Goal: Book appointment/travel/reservation

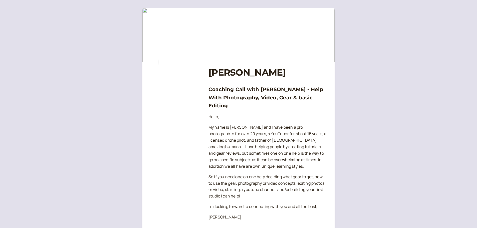
click at [180, 63] on img at bounding box center [175, 62] width 40 height 40
drag, startPoint x: 250, startPoint y: 97, endPoint x: 302, endPoint y: 97, distance: 51.8
click at [304, 97] on h3 "Coaching Call with [PERSON_NAME] - Help With Photography, Video, Gear & basic E…" at bounding box center [268, 97] width 118 height 24
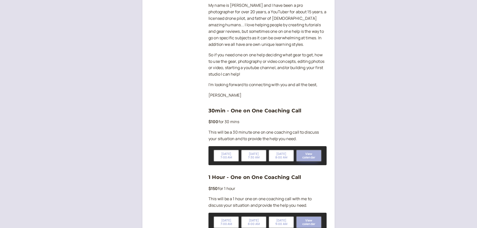
scroll to position [125, 0]
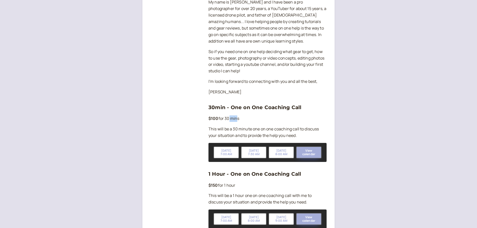
drag, startPoint x: 229, startPoint y: 111, endPoint x: 237, endPoint y: 110, distance: 8.3
click at [237, 115] on p "$100 for 30 mins" at bounding box center [268, 118] width 118 height 7
drag, startPoint x: 230, startPoint y: 122, endPoint x: 298, endPoint y: 121, distance: 67.4
click at [302, 126] on p "This will be a 30 minute one on one coaching call to discuss your situation and…" at bounding box center [268, 132] width 118 height 13
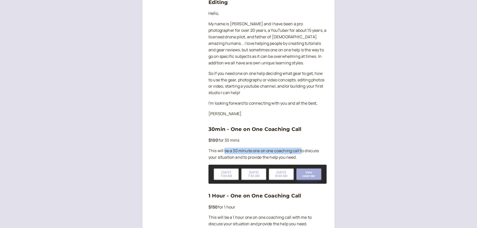
scroll to position [103, 0]
